Goal: Find specific page/section: Find specific page/section

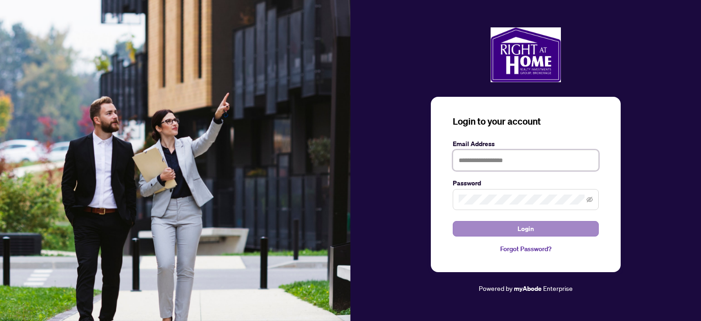
type input "**********"
click at [542, 228] on button "Login" at bounding box center [526, 229] width 146 height 16
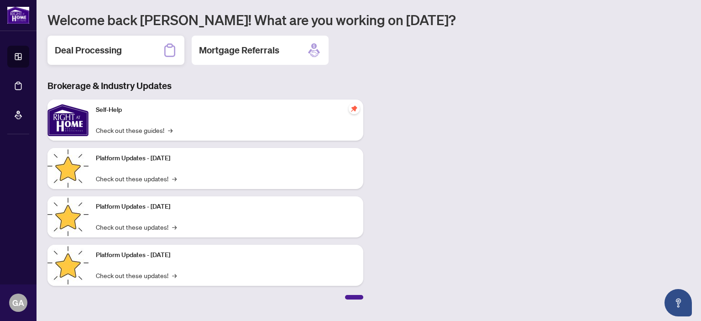
click at [107, 52] on h2 "Deal Processing" at bounding box center [88, 50] width 67 height 13
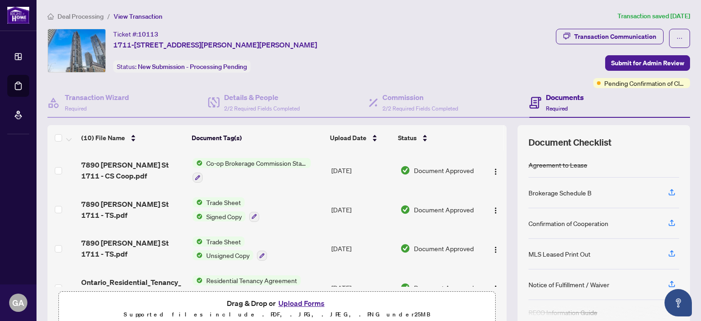
click at [546, 100] on h4 "Documents" at bounding box center [565, 97] width 38 height 11
